Goal: Transaction & Acquisition: Purchase product/service

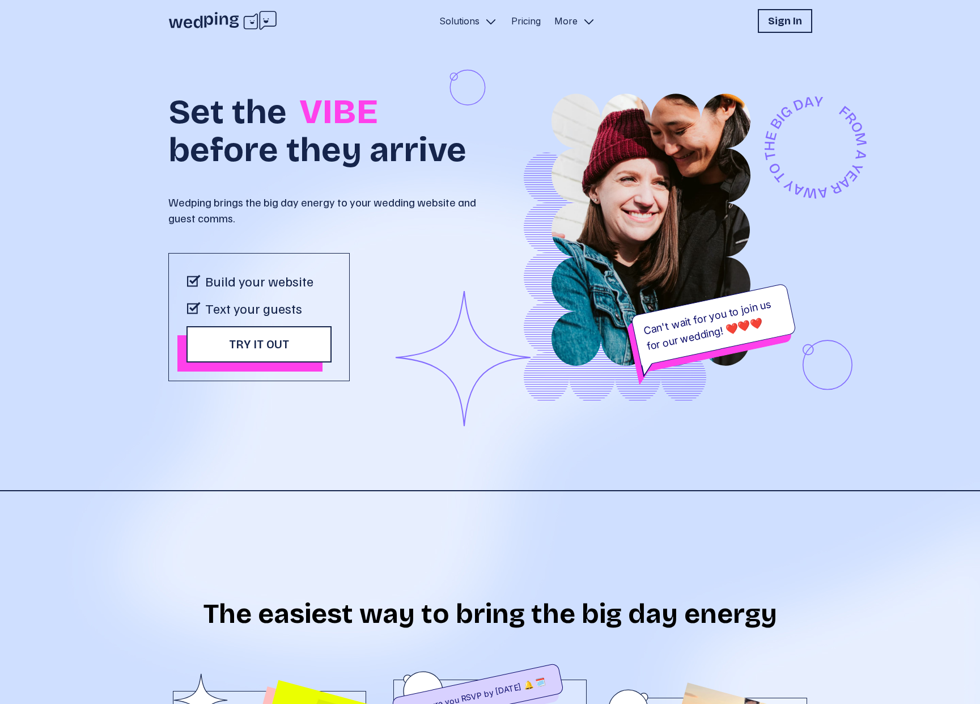
click at [507, 447] on div "Set the VIBE before they arrive Wedping brings the big day energy to your weddi…" at bounding box center [490, 266] width 644 height 448
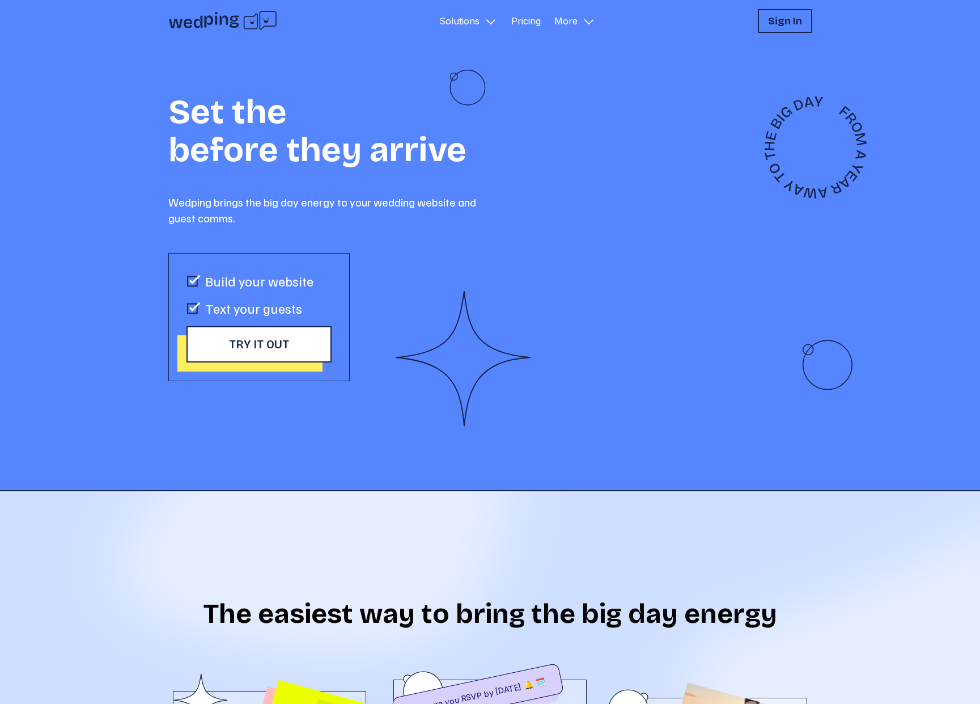
click at [531, 19] on link "Pricing" at bounding box center [525, 21] width 29 height 14
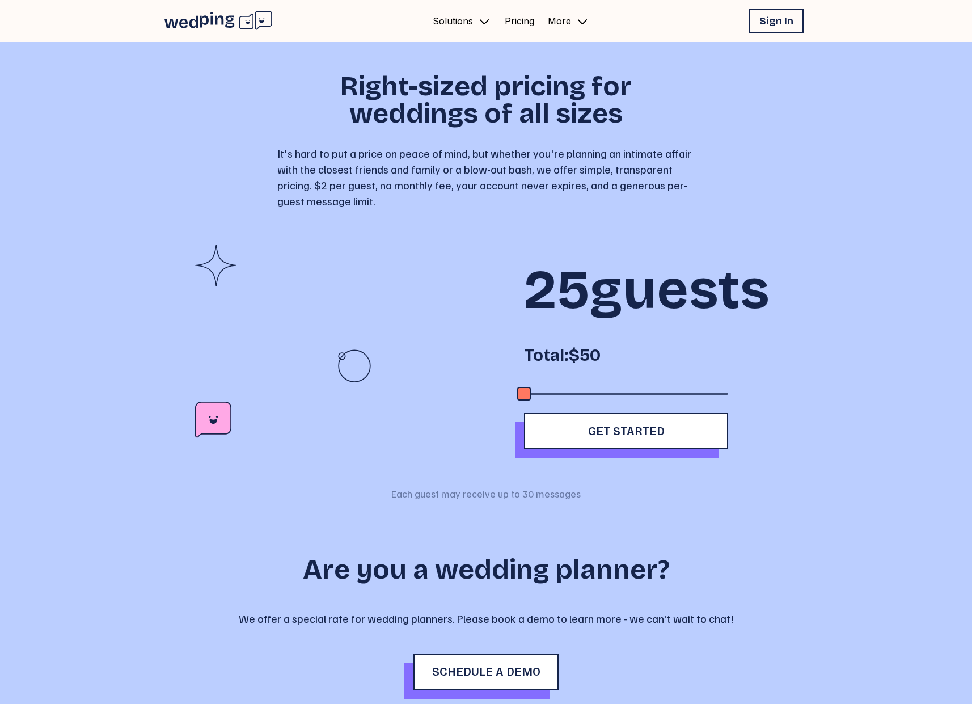
drag, startPoint x: 568, startPoint y: 446, endPoint x: 511, endPoint y: 450, distance: 56.3
click at [511, 449] on div "25 guests Total: $50 Get Started" at bounding box center [626, 347] width 309 height 204
click at [641, 170] on p "It's hard to put a price on peace of mind, but whether you're planning an intim…" at bounding box center [485, 176] width 417 height 63
click at [604, 173] on p "It's hard to put a price on peace of mind, but whether you're planning an intim…" at bounding box center [485, 176] width 417 height 63
click at [447, 18] on p "Solutions" at bounding box center [453, 21] width 40 height 14
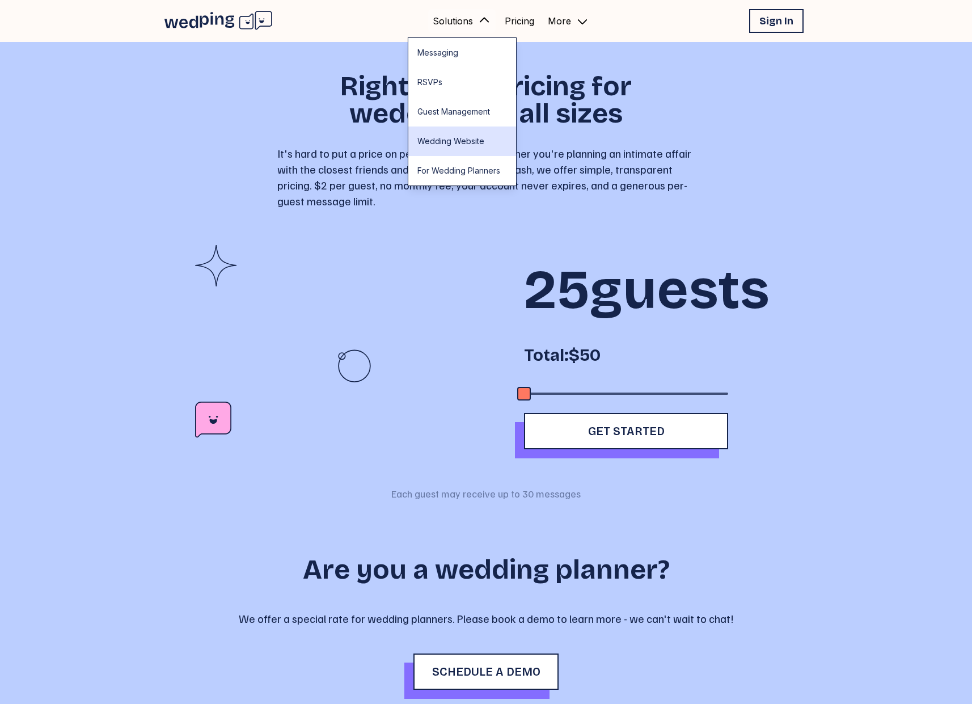
click at [443, 141] on link "Wedding Website" at bounding box center [462, 140] width 108 height 29
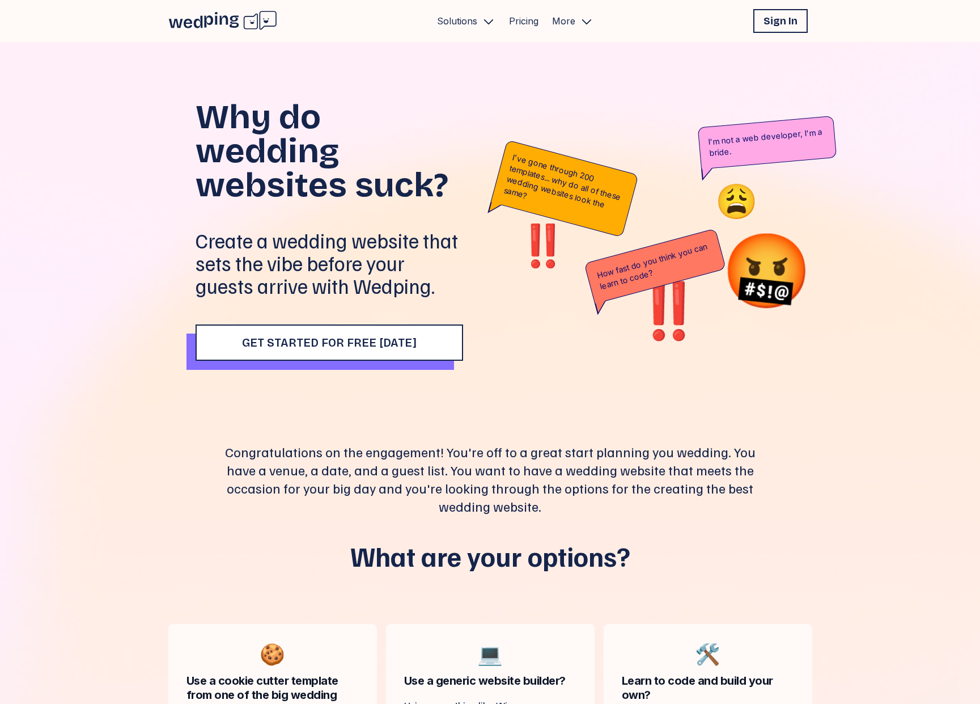
click at [261, 27] on icon at bounding box center [222, 20] width 109 height 21
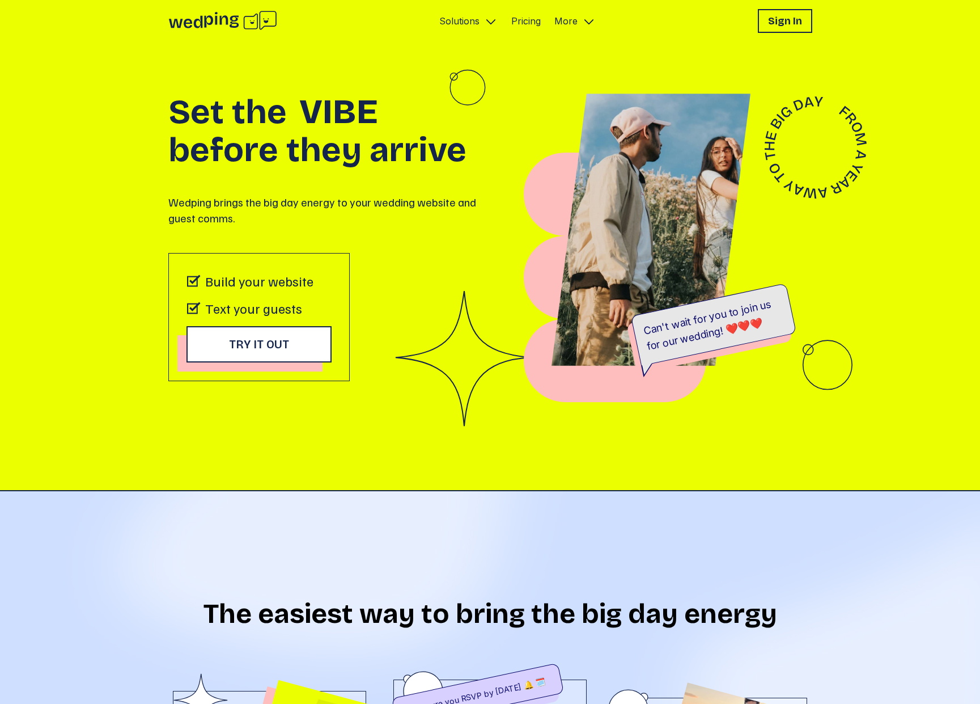
click at [537, 214] on img at bounding box center [651, 230] width 322 height 272
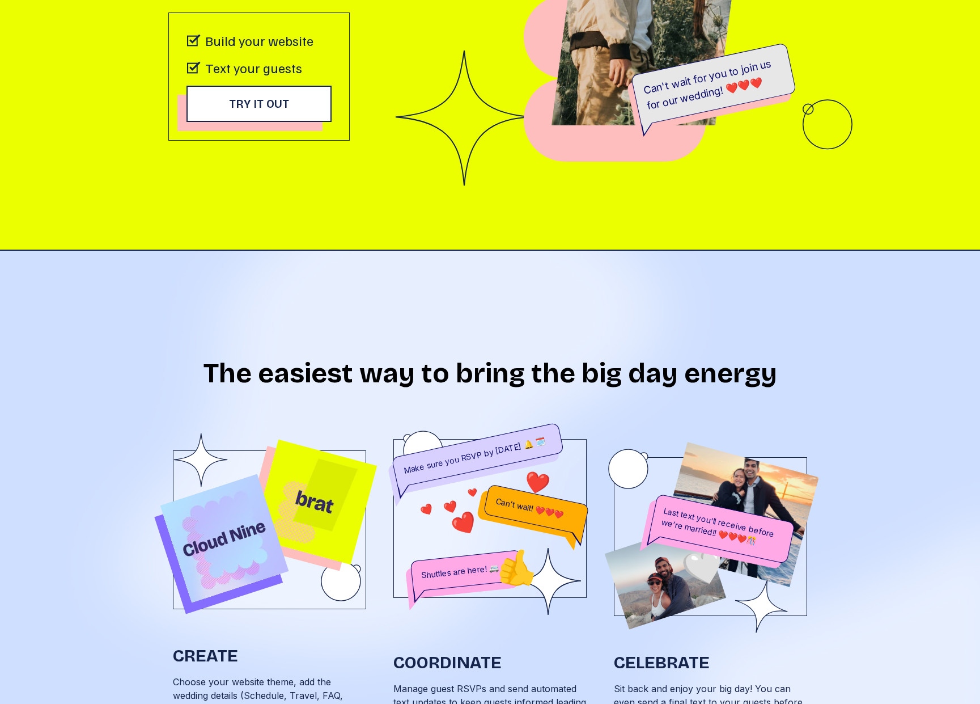
scroll to position [636, 0]
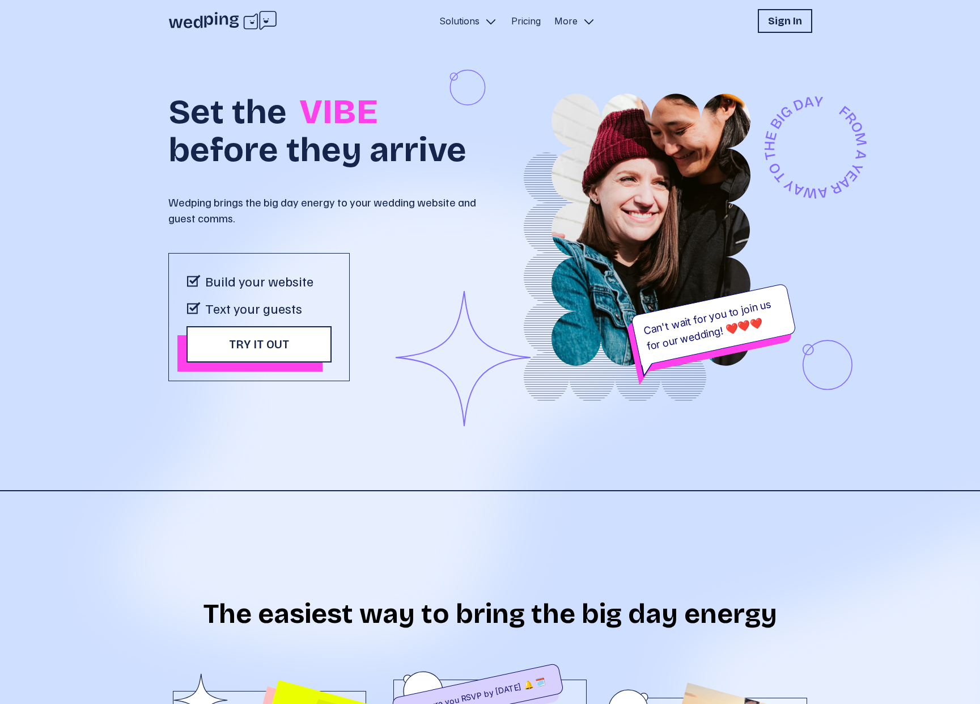
click at [424, 331] on icon at bounding box center [463, 358] width 136 height 135
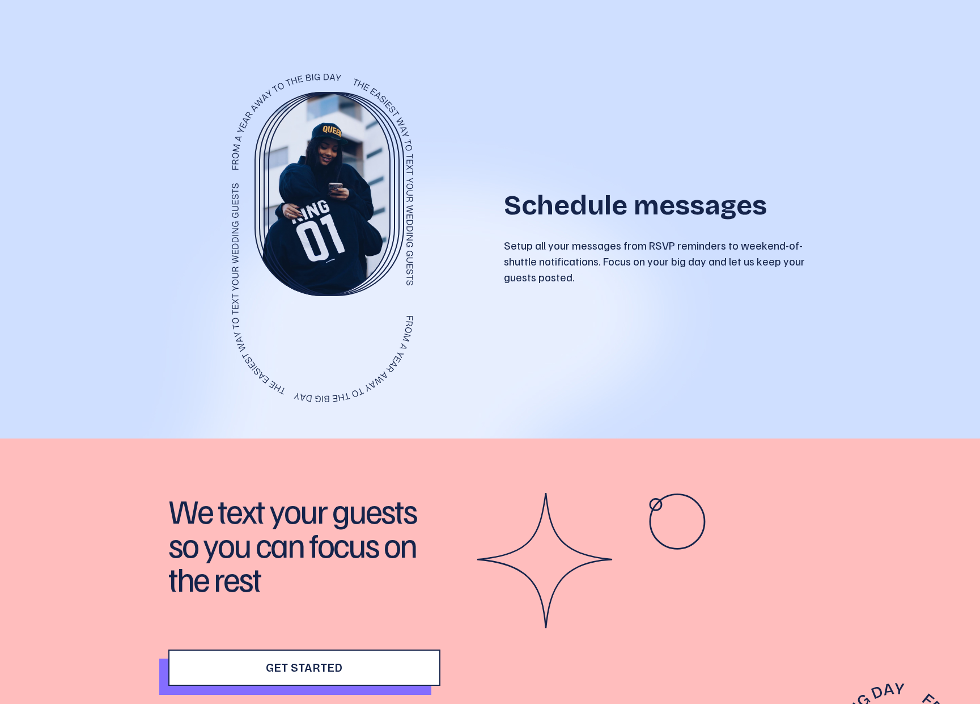
scroll to position [3417, 0]
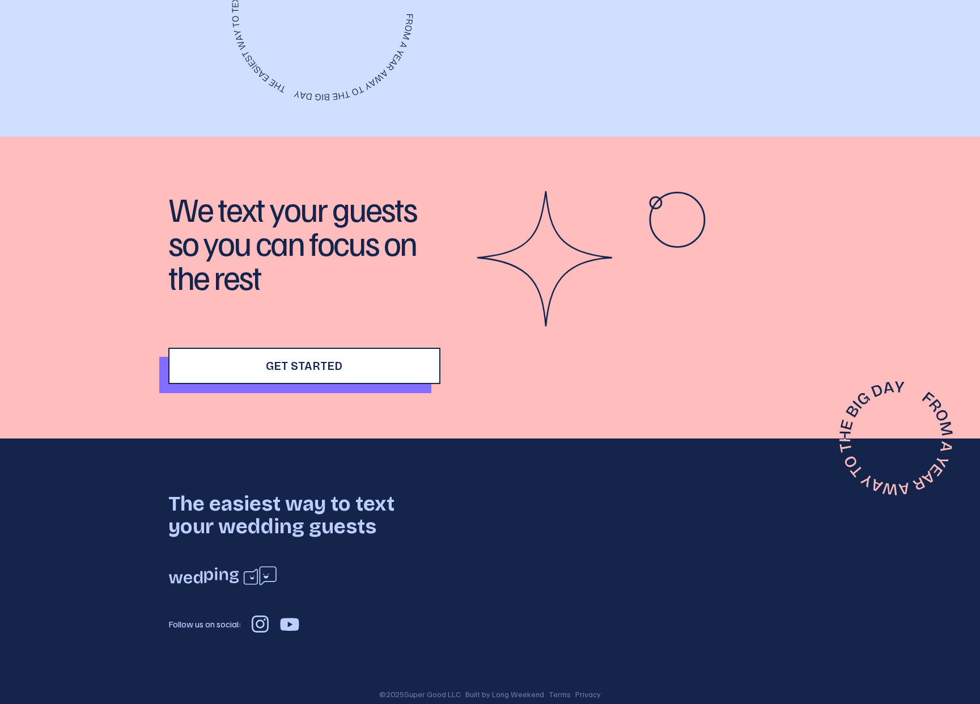
click at [258, 613] on icon at bounding box center [260, 623] width 20 height 20
